Goal: Navigation & Orientation: Find specific page/section

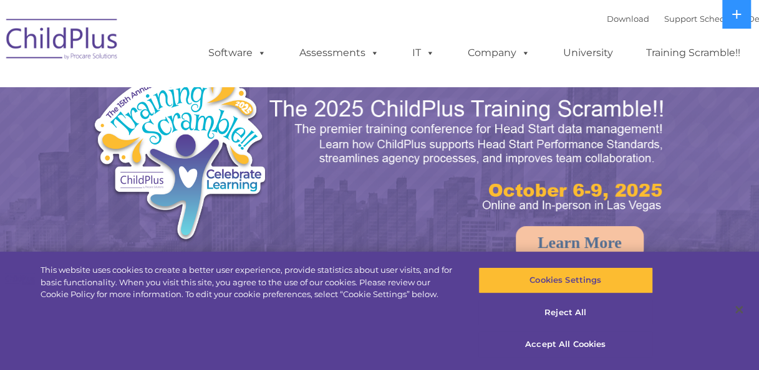
select select "MEDIUM"
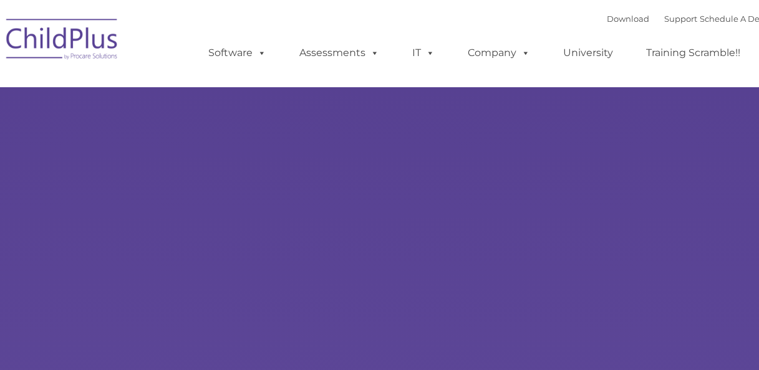
select select "MEDIUM"
type input ""
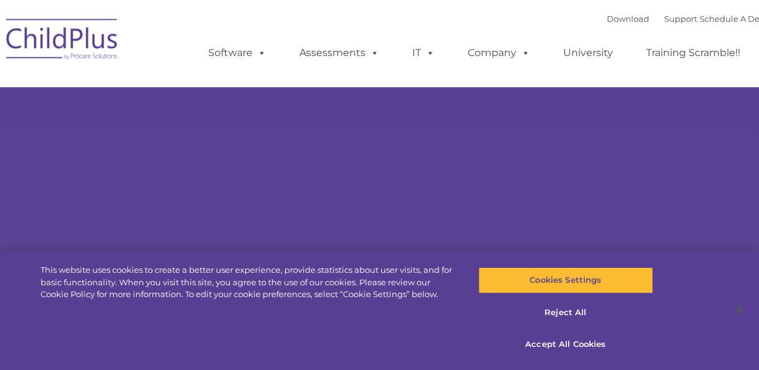
select select "MEDIUM"
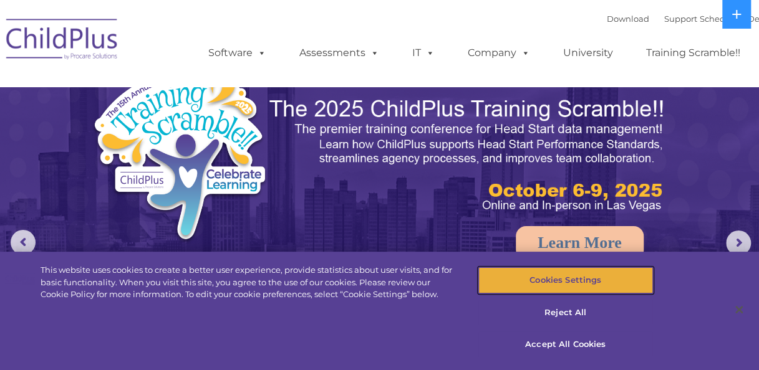
click at [602, 277] on button "Cookies Settings" at bounding box center [565, 280] width 175 height 26
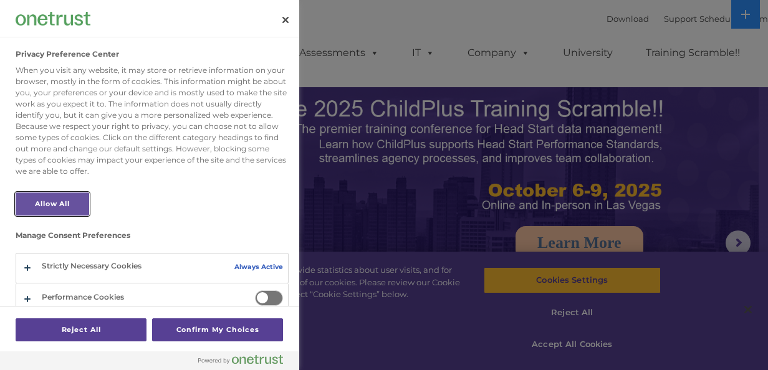
click at [42, 204] on button "Allow All" at bounding box center [53, 204] width 74 height 23
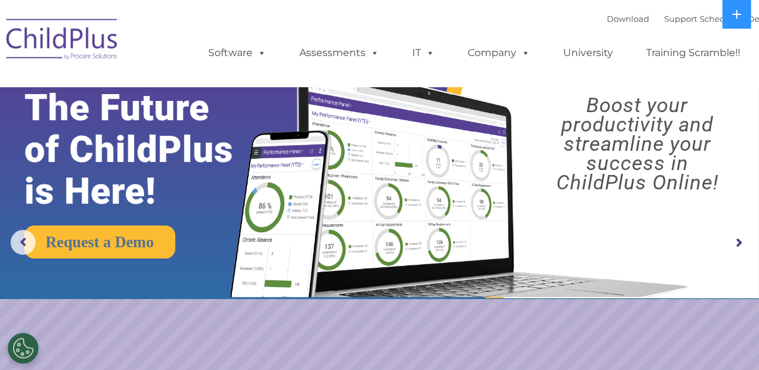
click at [705, 34] on ul "Software ChildPlus: The original and most widely-used Head Start data managemen…" at bounding box center [478, 53] width 590 height 50
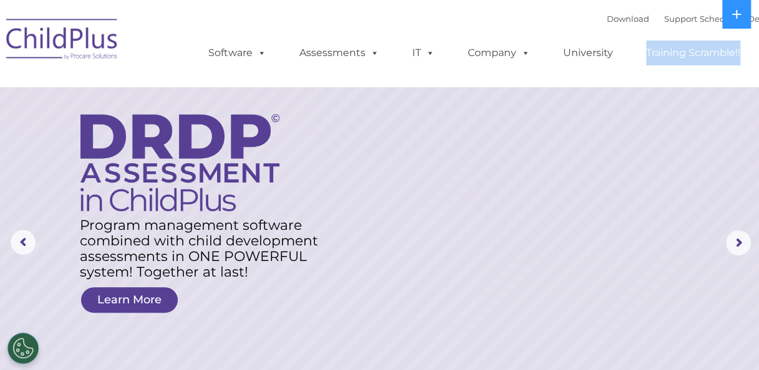
drag, startPoint x: 705, startPoint y: 34, endPoint x: 683, endPoint y: 67, distance: 39.6
click at [683, 67] on ul "Software ChildPlus: The original and most widely-used Head Start data managemen…" at bounding box center [478, 53] width 590 height 50
drag, startPoint x: 683, startPoint y: 67, endPoint x: 648, endPoint y: 74, distance: 35.6
click at [648, 74] on ul "Software ChildPlus: The original and most widely-used Head Start data managemen…" at bounding box center [478, 53] width 590 height 50
